Goal: Check status: Check status

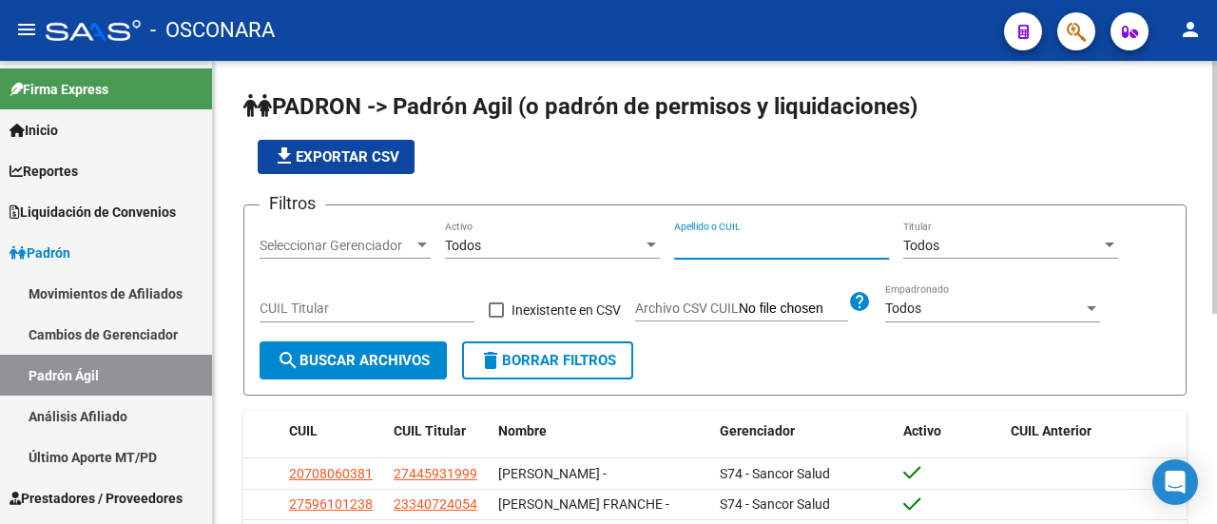
click at [753, 239] on input "Apellido o CUIL" at bounding box center [781, 246] width 215 height 16
paste input "23241448754"
type input "23241448754"
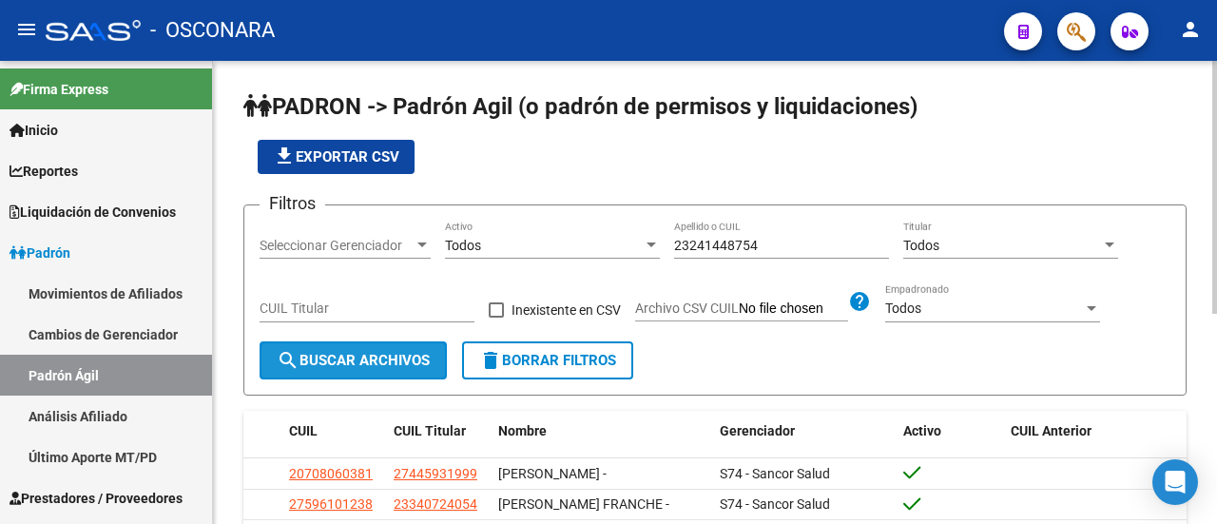
click at [412, 366] on span "search Buscar Archivos" at bounding box center [353, 360] width 153 height 17
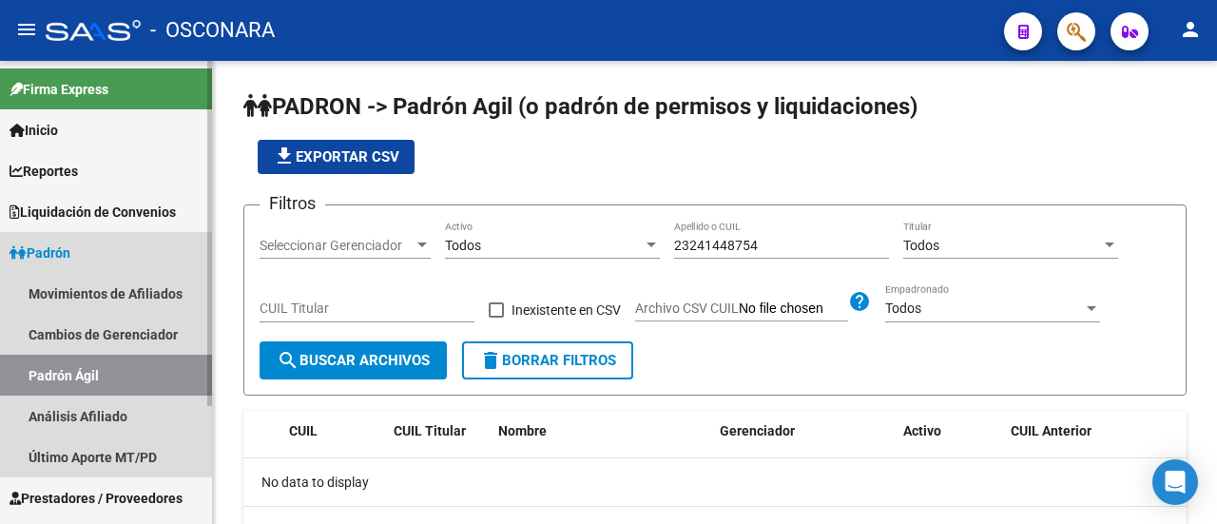
click at [99, 364] on link "Padrón Ágil" at bounding box center [106, 375] width 212 height 41
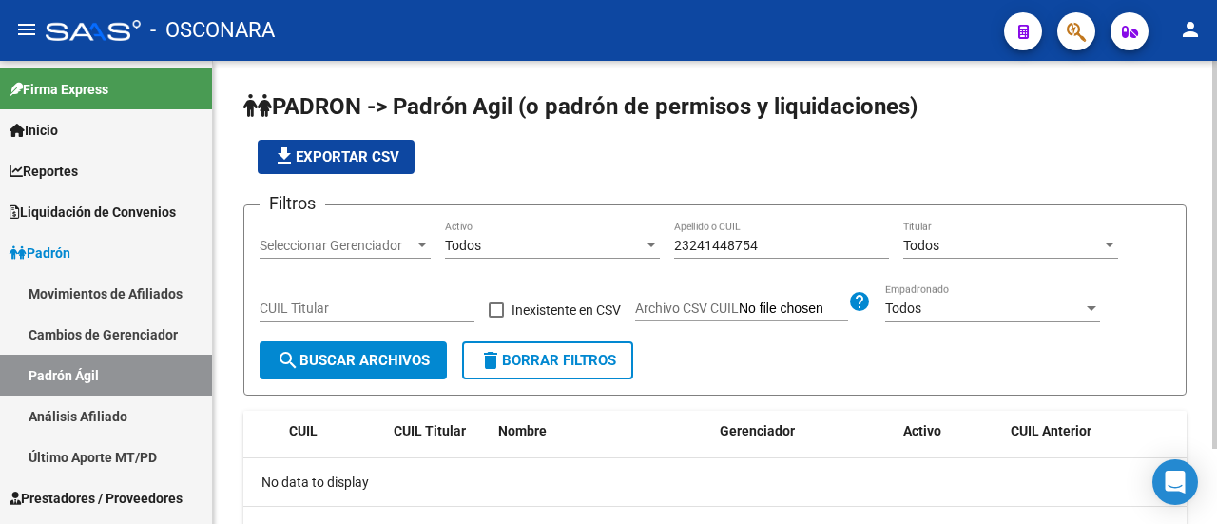
click at [550, 360] on span "delete Borrar Filtros" at bounding box center [547, 360] width 137 height 17
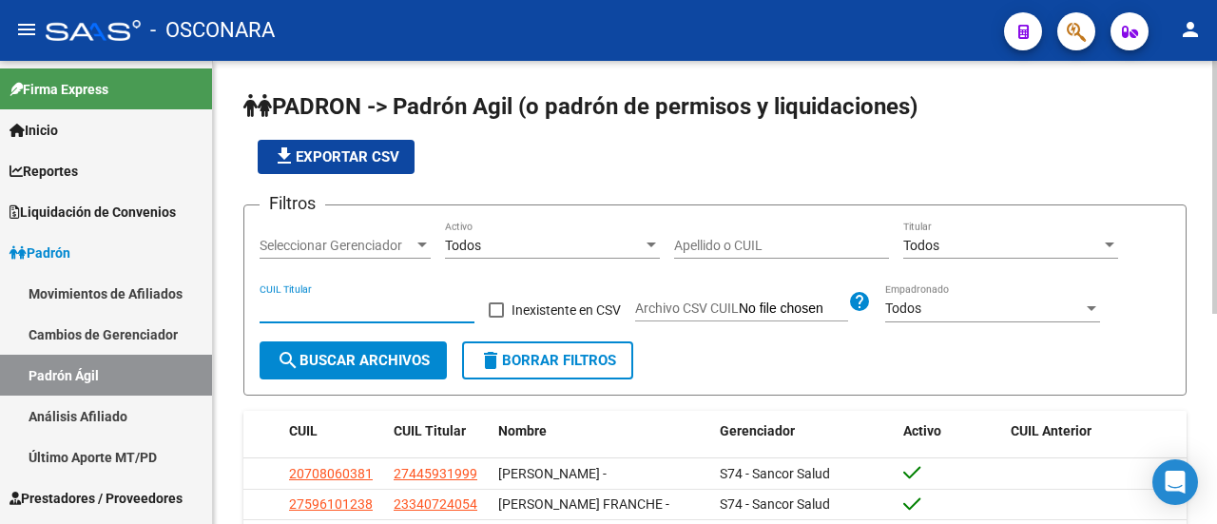
click at [300, 311] on input "CUIL Titular" at bounding box center [367, 308] width 215 height 16
paste input "23-25060283-9"
type input "23-25060283-9"
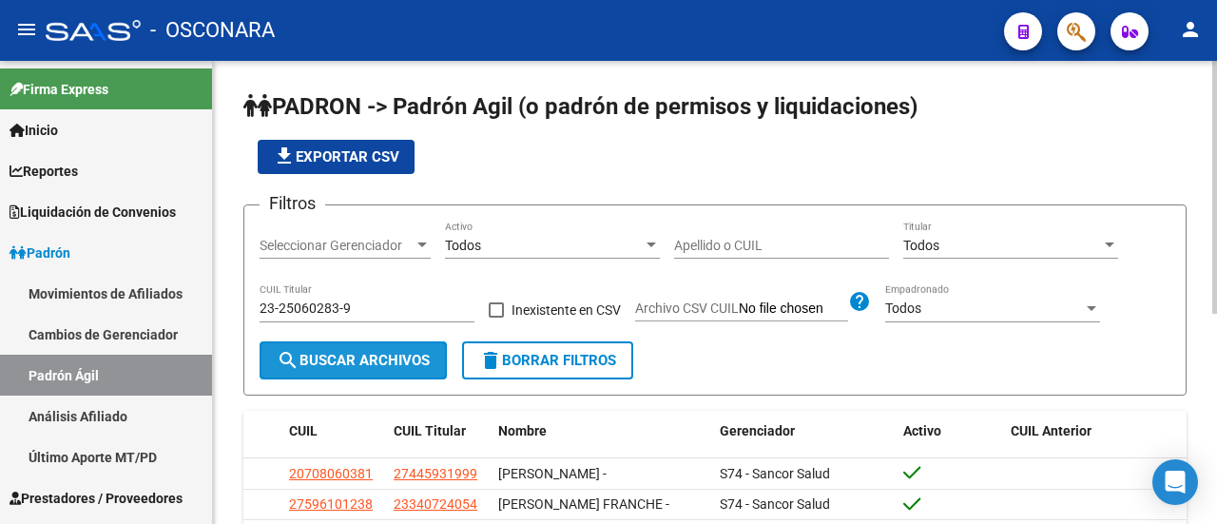
click at [297, 361] on mat-icon "search" at bounding box center [288, 360] width 23 height 23
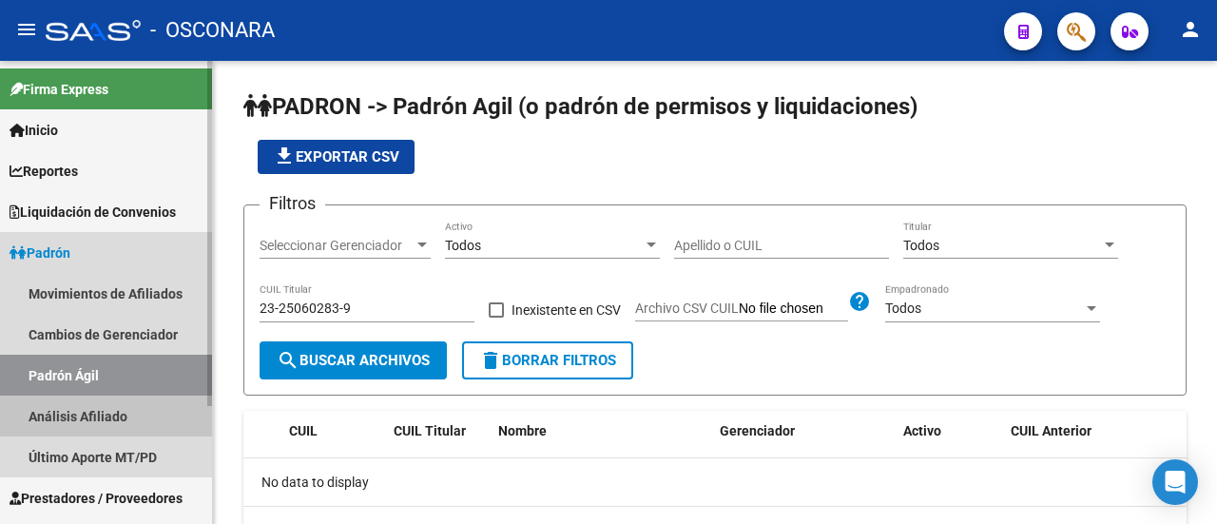
click at [97, 415] on link "Análisis Afiliado" at bounding box center [106, 416] width 212 height 41
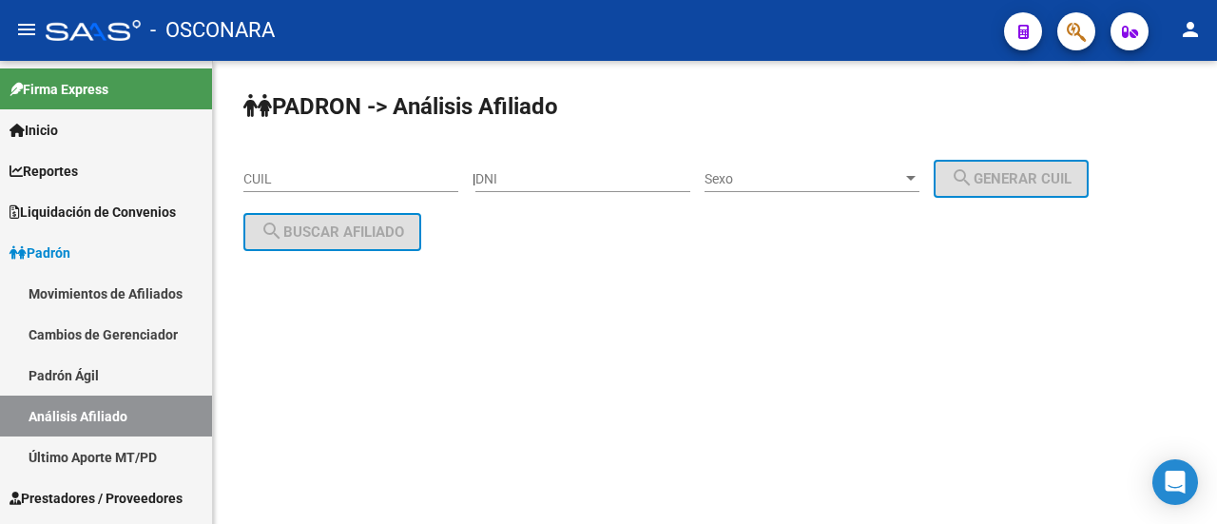
click at [320, 164] on div "CUIL" at bounding box center [350, 173] width 215 height 38
paste input "23-25060283-9"
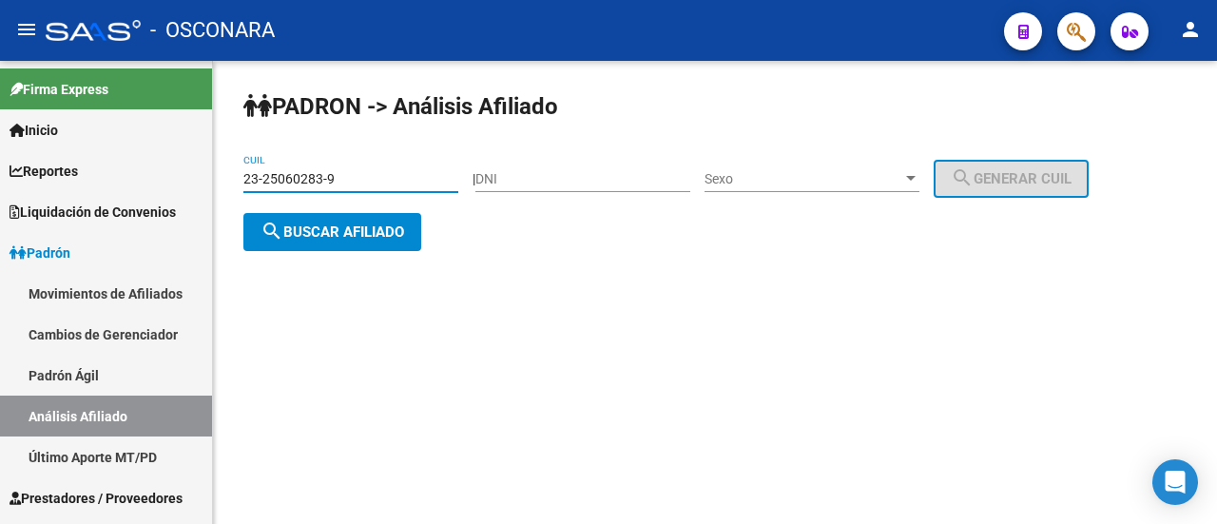
type input "23-25060283-9"
click at [378, 241] on button "search Buscar afiliado" at bounding box center [332, 232] width 178 height 38
